Goal: Information Seeking & Learning: Learn about a topic

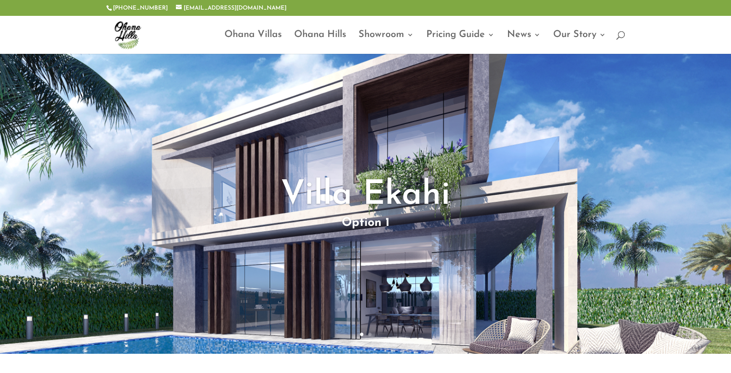
click at [125, 33] on img at bounding box center [127, 34] width 38 height 38
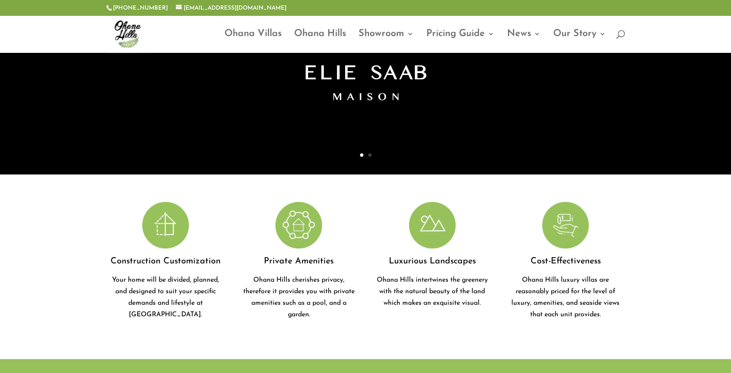
scroll to position [144, 0]
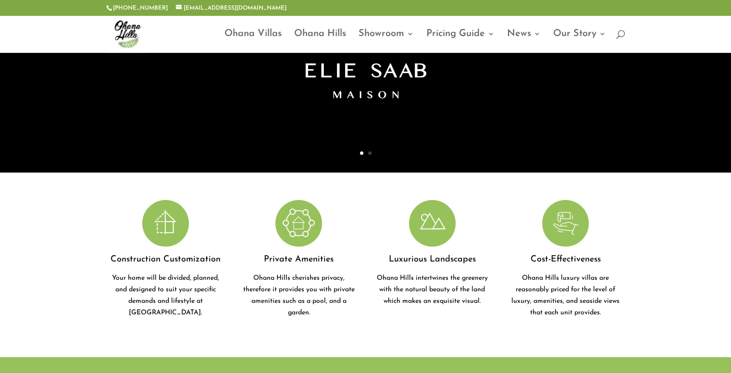
click at [167, 226] on img at bounding box center [165, 223] width 47 height 47
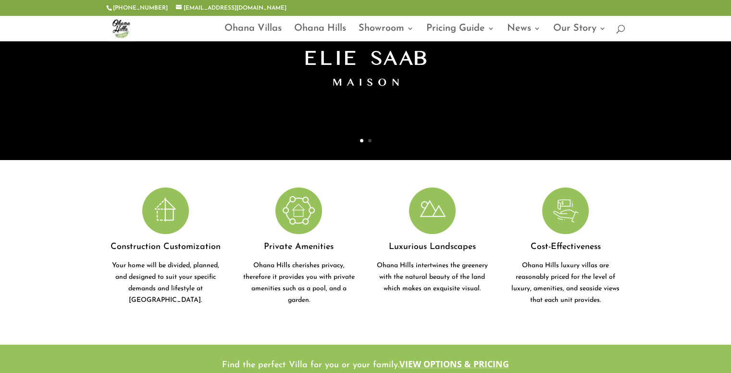
click at [161, 220] on img at bounding box center [165, 211] width 47 height 47
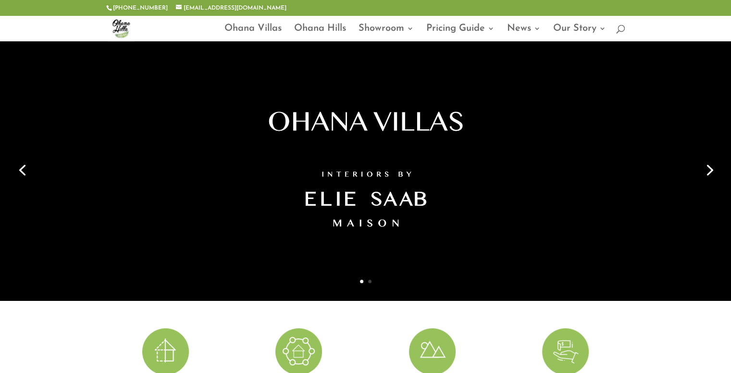
scroll to position [0, 0]
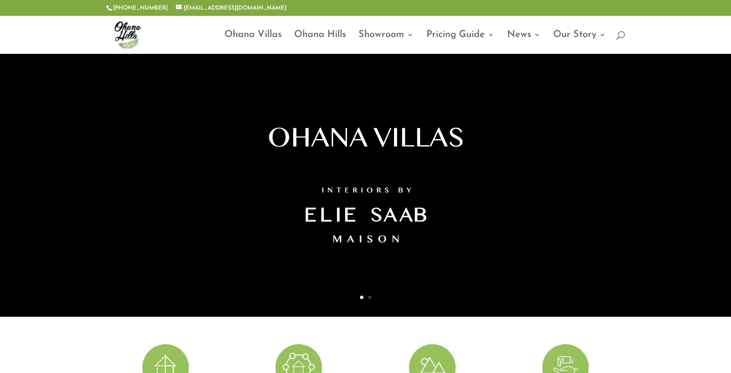
click at [132, 33] on img at bounding box center [127, 34] width 38 height 38
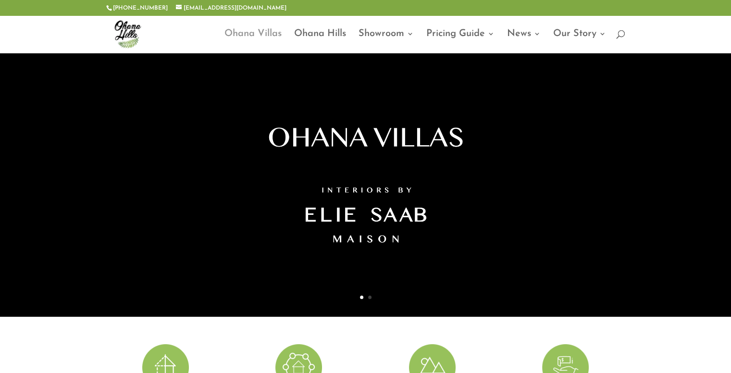
click at [267, 31] on link "Ohana Villas" at bounding box center [253, 41] width 57 height 23
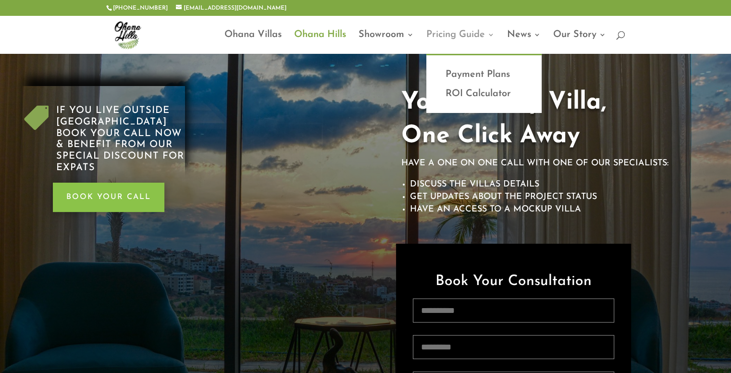
click at [481, 39] on link "Pricing Guide" at bounding box center [461, 42] width 68 height 23
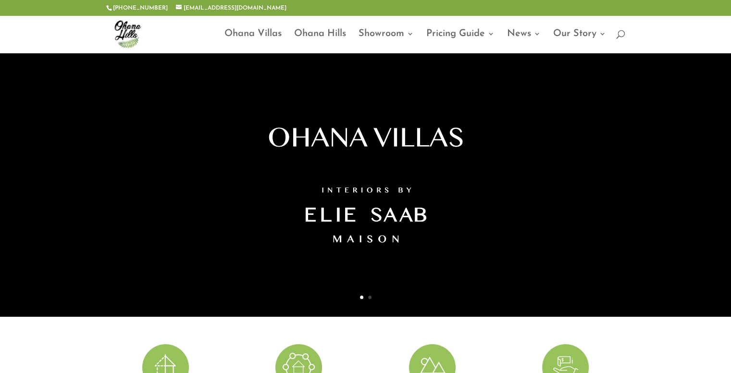
scroll to position [48, 0]
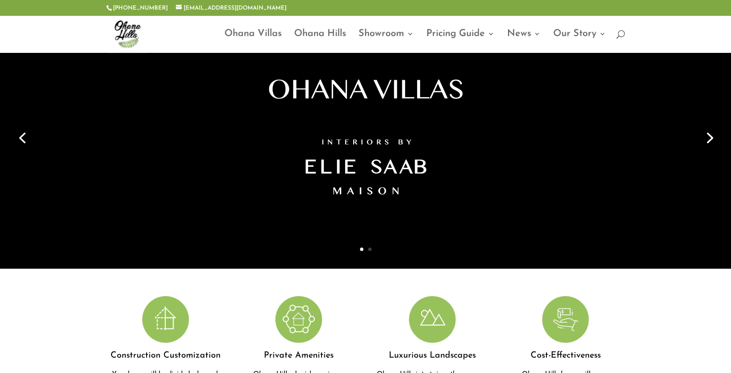
click at [711, 133] on link "Next" at bounding box center [709, 136] width 23 height 23
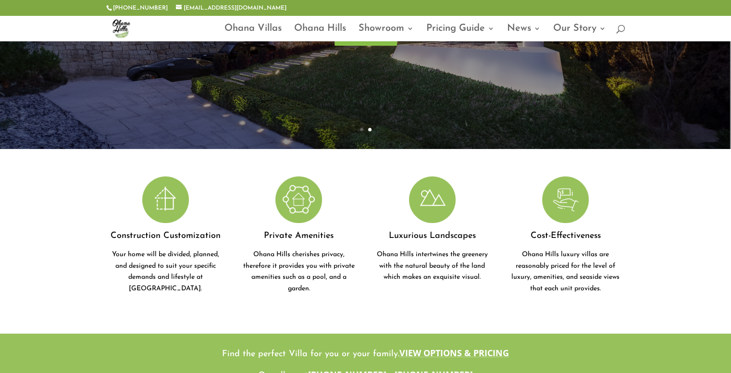
scroll to position [192, 0]
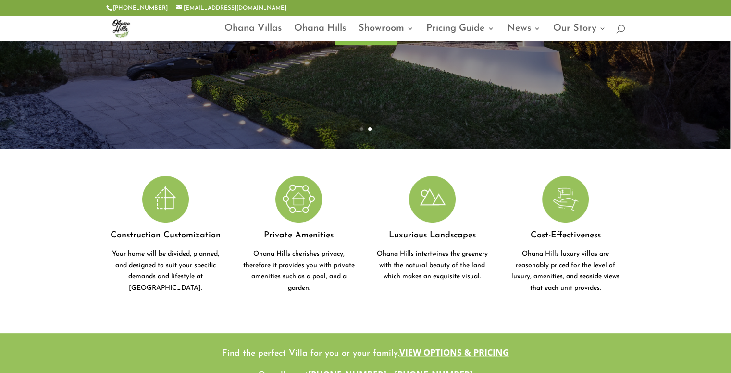
click at [437, 176] on img at bounding box center [432, 199] width 47 height 47
click at [424, 176] on img at bounding box center [432, 199] width 47 height 47
click at [299, 176] on img at bounding box center [299, 199] width 47 height 47
click at [176, 176] on img at bounding box center [165, 199] width 47 height 47
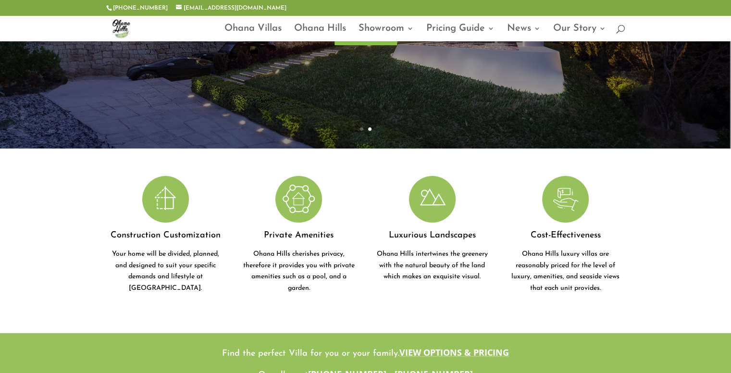
click at [176, 176] on img at bounding box center [165, 199] width 47 height 47
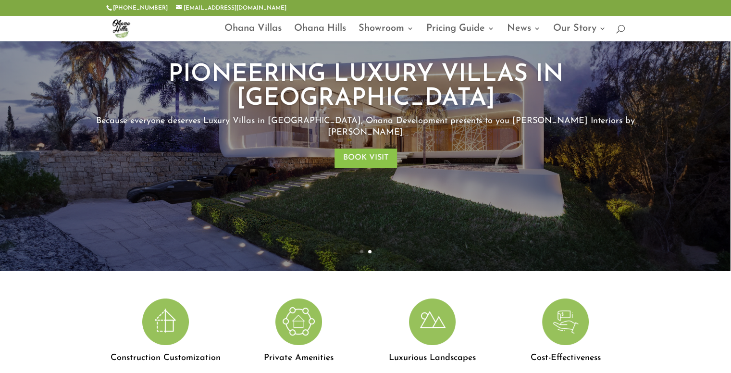
scroll to position [0, 0]
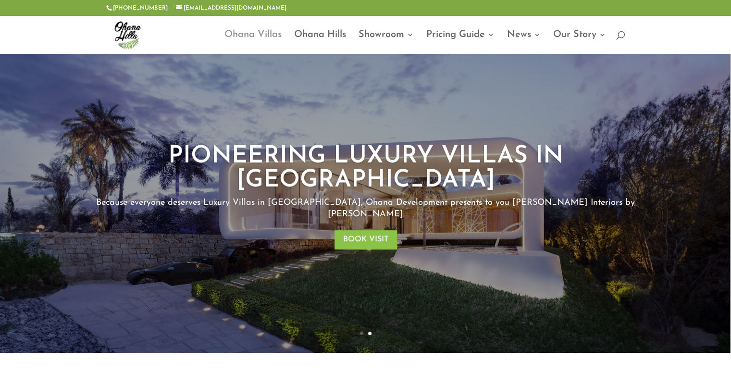
click at [272, 34] on link "Ohana Villas" at bounding box center [253, 42] width 57 height 23
click at [316, 37] on link "Ohana Hills" at bounding box center [320, 42] width 52 height 23
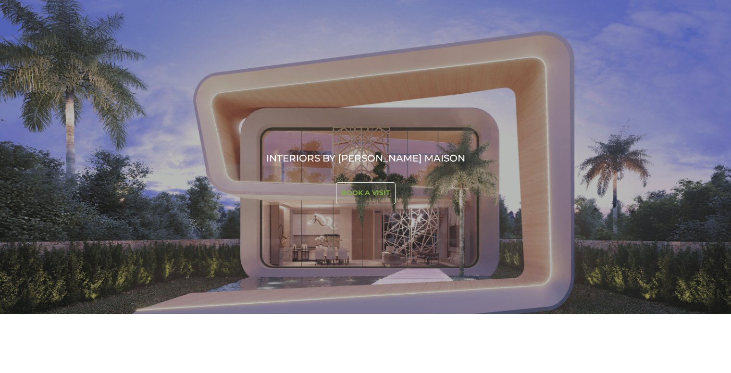
click at [355, 189] on link "Book a visit" at bounding box center [366, 193] width 60 height 22
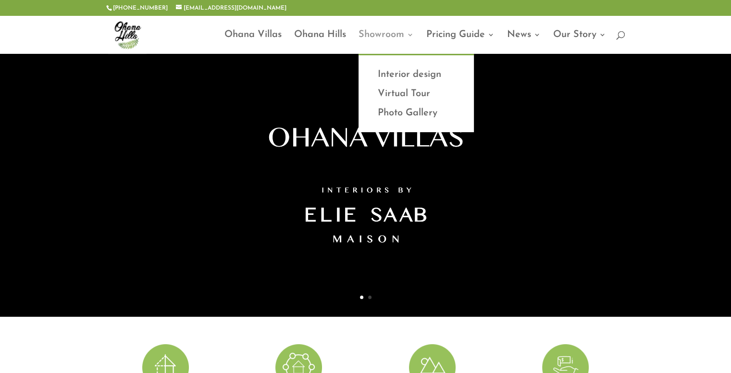
click at [387, 37] on link "Showroom" at bounding box center [386, 42] width 55 height 23
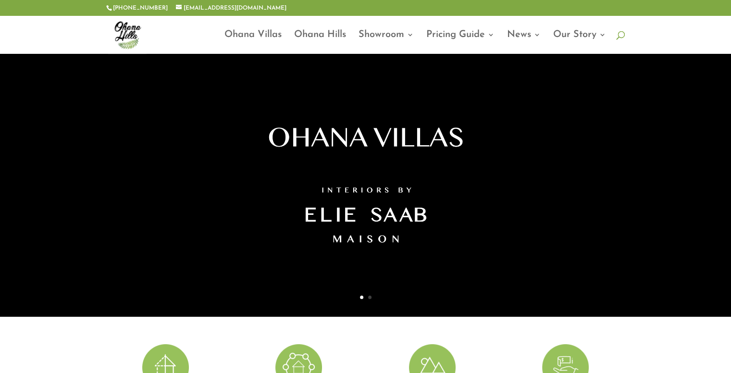
click at [617, 33] on span at bounding box center [617, 33] width 0 height 0
type input "****"
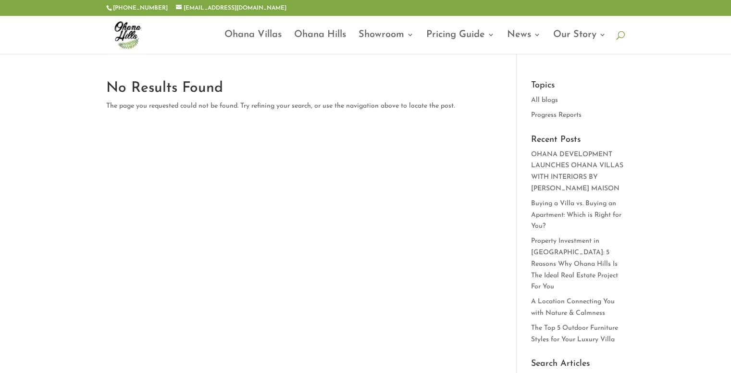
click at [617, 33] on span at bounding box center [617, 33] width 0 height 0
click at [510, 38] on input "****" at bounding box center [424, 34] width 373 height 38
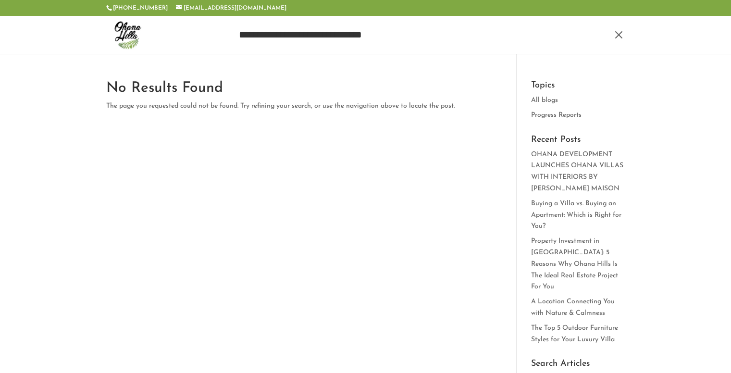
type input "**********"
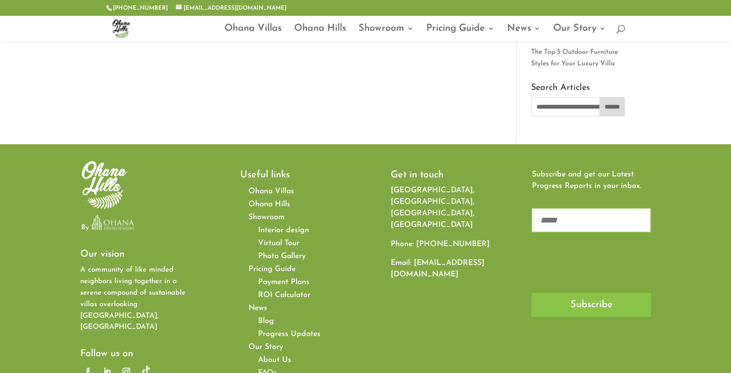
scroll to position [188, 0]
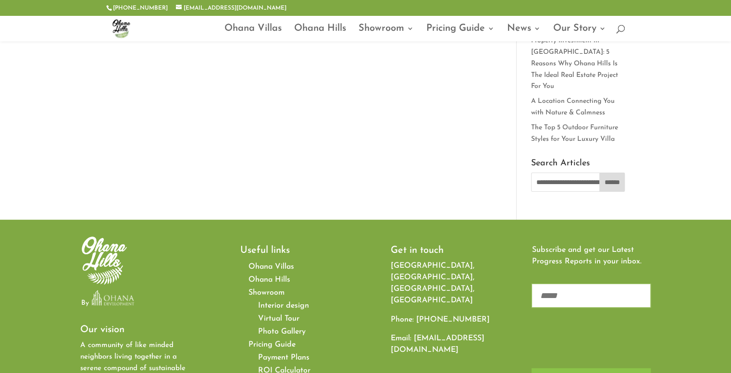
click at [608, 173] on input "******" at bounding box center [613, 182] width 26 height 19
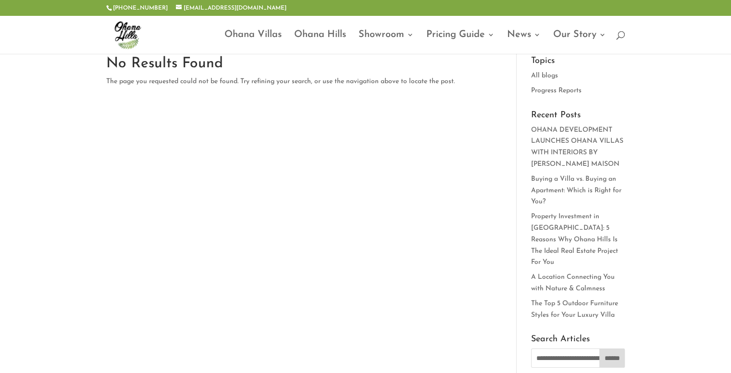
scroll to position [48, 0]
